Goal: Task Accomplishment & Management: Use online tool/utility

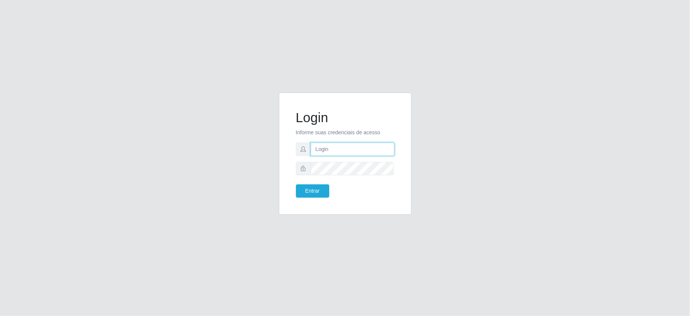
click at [365, 146] on input "text" at bounding box center [353, 148] width 84 height 13
type input "anacarla@ideal"
click at [311, 189] on button "Entrar" at bounding box center [312, 190] width 33 height 13
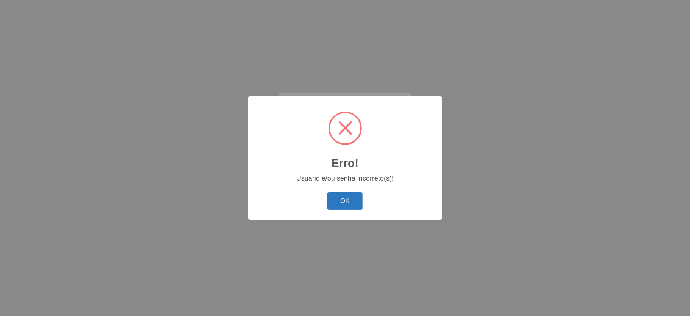
click at [334, 197] on button "OK" at bounding box center [344, 201] width 35 height 18
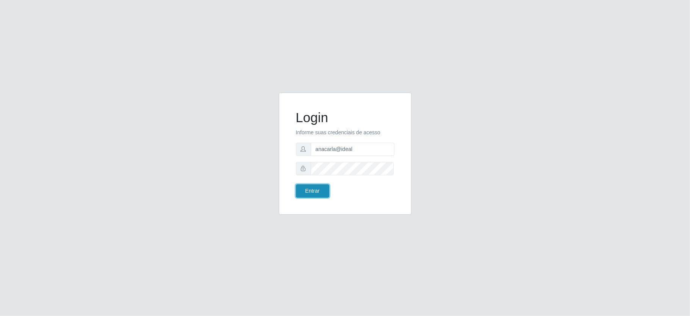
click at [318, 193] on button "Entrar" at bounding box center [312, 190] width 33 height 13
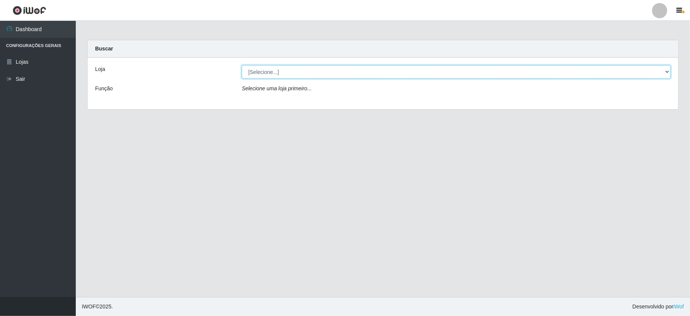
click at [667, 69] on select "[Selecione...] Ideal - Conceição" at bounding box center [456, 71] width 429 height 13
click at [242, 65] on select "[Selecione...] Ideal - Conceição" at bounding box center [456, 71] width 429 height 13
click at [658, 89] on div "Selecione uma loja primeiro..." at bounding box center [456, 90] width 440 height 11
click at [667, 70] on select "[Selecione...] Ideal - Conceição" at bounding box center [456, 71] width 429 height 13
select select "231"
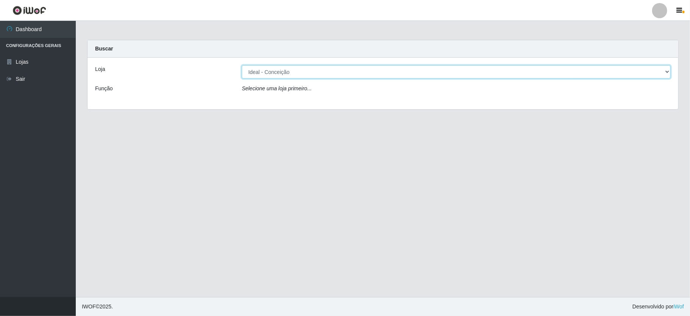
click at [242, 65] on select "[Selecione...] Ideal - Conceição" at bounding box center [456, 71] width 429 height 13
click at [671, 74] on div "[Selecione...] Ideal - Conceição" at bounding box center [456, 71] width 440 height 13
click at [668, 71] on select "[Selecione...] Ideal - Conceição" at bounding box center [456, 71] width 429 height 13
click at [242, 65] on select "[Selecione...] Ideal - Conceição" at bounding box center [456, 71] width 429 height 13
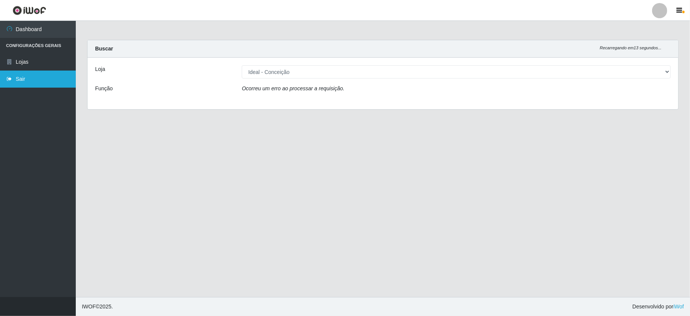
click at [47, 80] on link "Sair" at bounding box center [38, 78] width 76 height 17
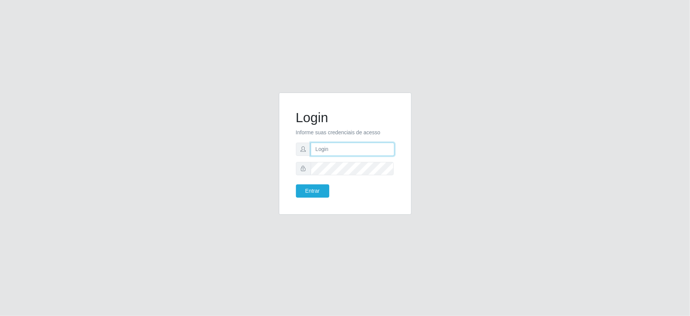
click at [347, 149] on input "text" at bounding box center [353, 148] width 84 height 13
type input "anacarla@ideal"
click at [324, 193] on button "Entrar" at bounding box center [312, 190] width 33 height 13
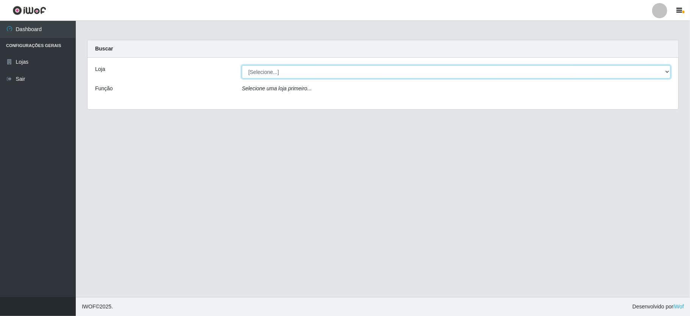
click at [666, 70] on select "[Selecione...] Ideal - Conceição" at bounding box center [456, 71] width 429 height 13
select select "231"
click at [242, 65] on select "[Selecione...] Ideal - Conceição" at bounding box center [456, 71] width 429 height 13
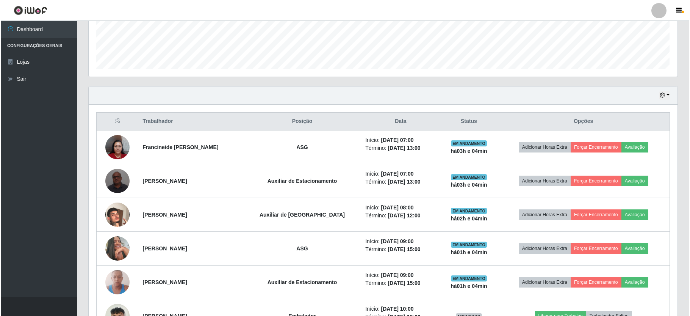
scroll to position [404, 0]
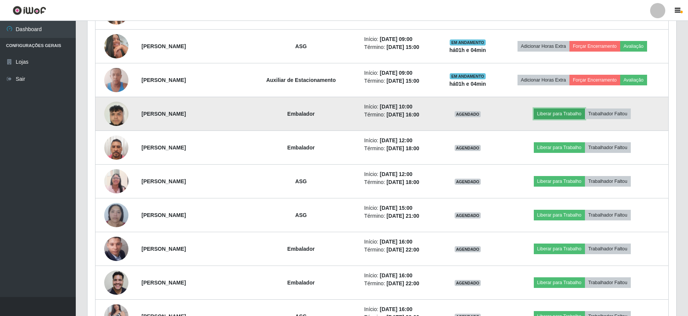
click at [567, 115] on button "Liberar para Trabalho" at bounding box center [559, 113] width 51 height 11
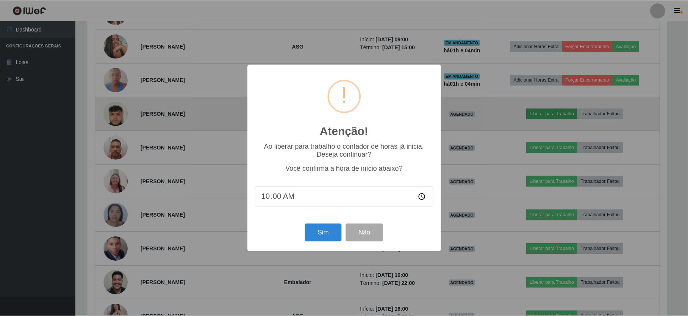
scroll to position [158, 582]
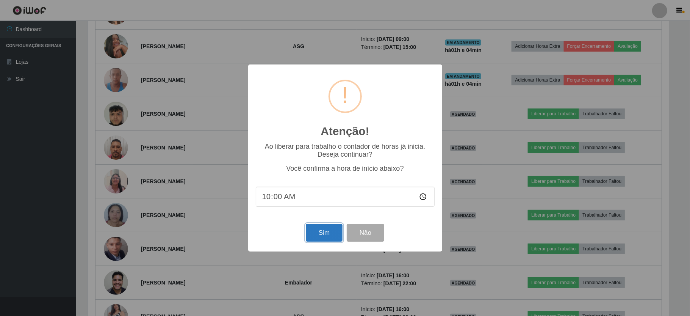
click at [316, 236] on button "Sim" at bounding box center [324, 233] width 37 height 18
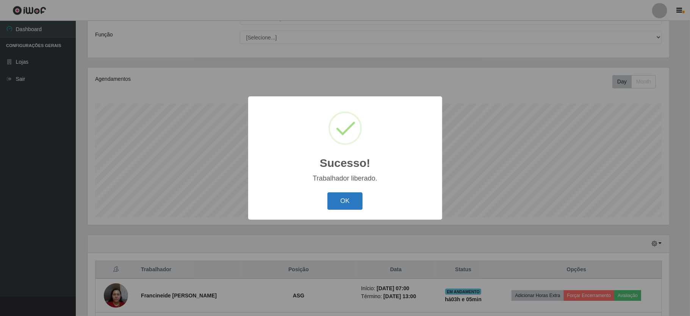
click at [349, 200] on button "OK" at bounding box center [344, 201] width 35 height 18
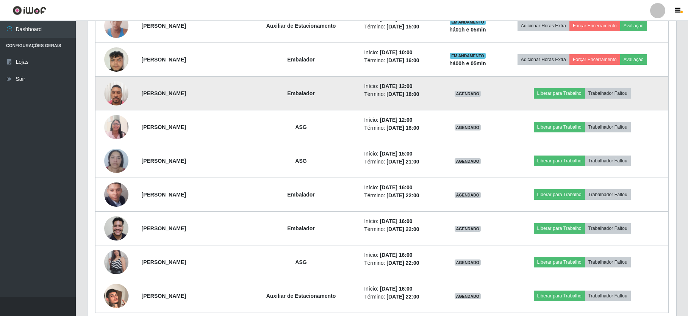
scroll to position [494, 0]
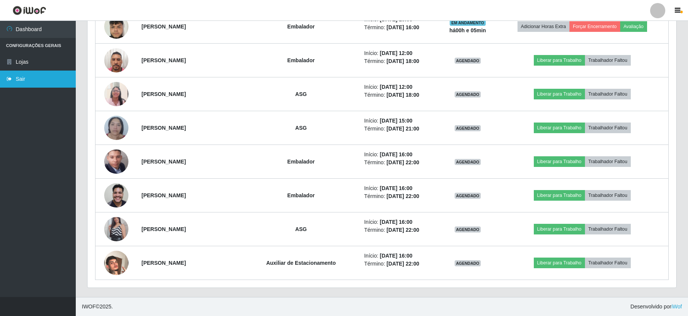
click at [39, 86] on link "Sair" at bounding box center [38, 78] width 76 height 17
